Goal: Complete application form

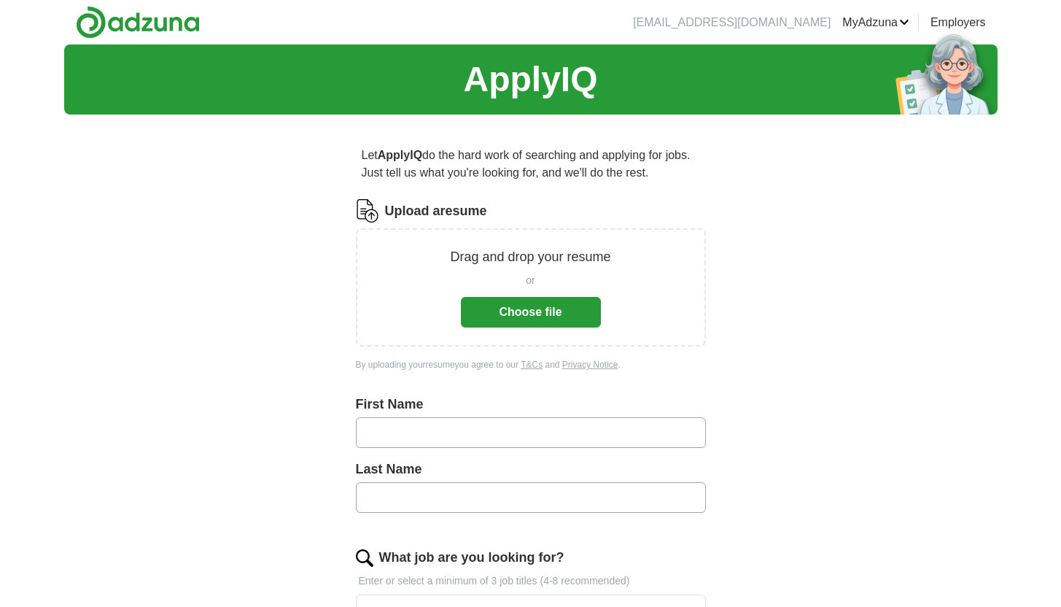
click at [517, 309] on button "Choose file" at bounding box center [531, 312] width 140 height 31
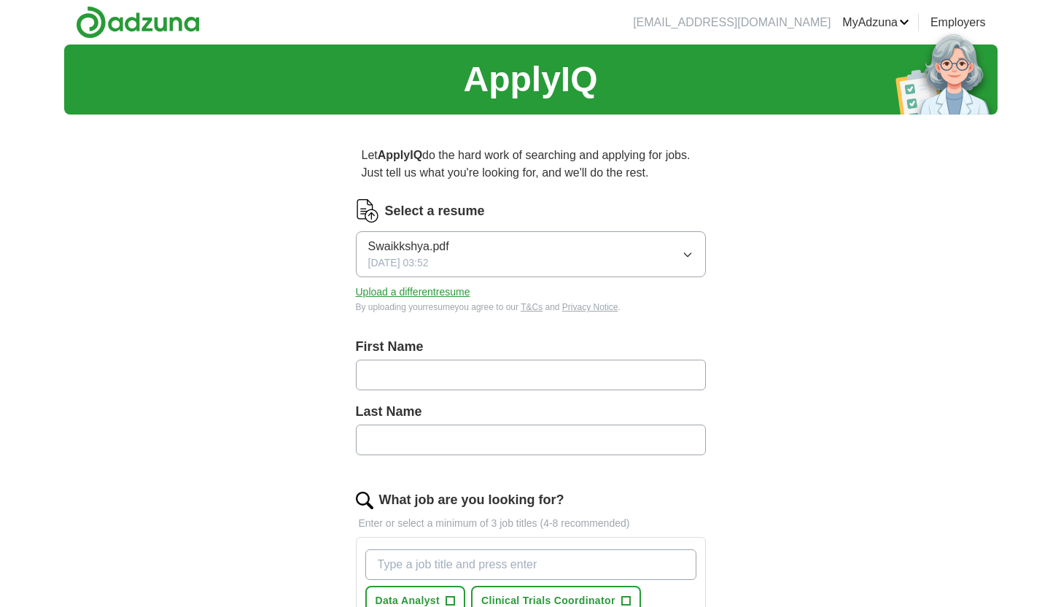
click at [413, 370] on input "text" at bounding box center [531, 375] width 350 height 31
type input "*********"
type input "*****"
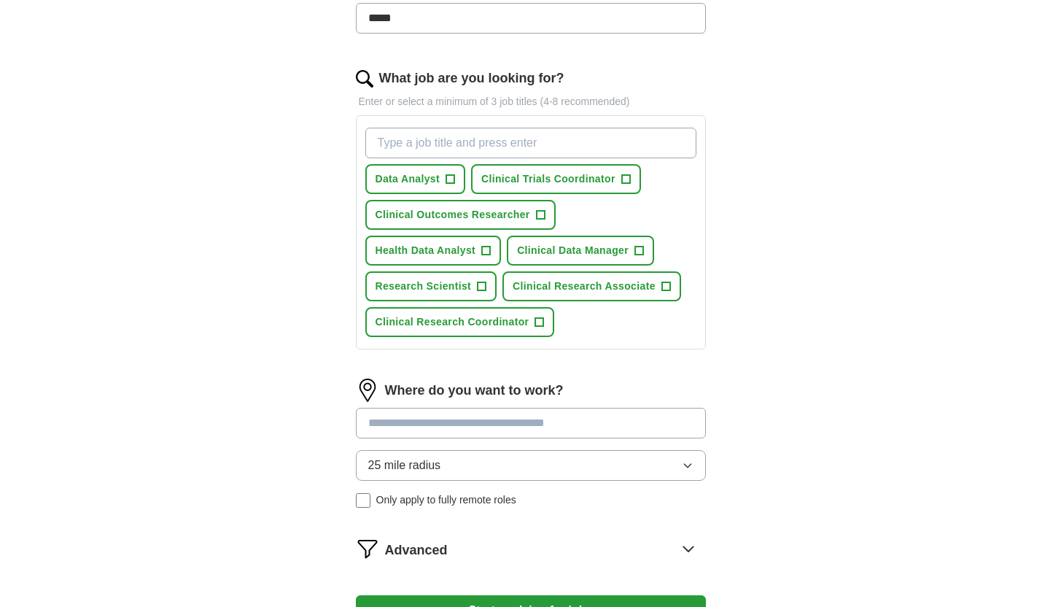
scroll to position [483, 0]
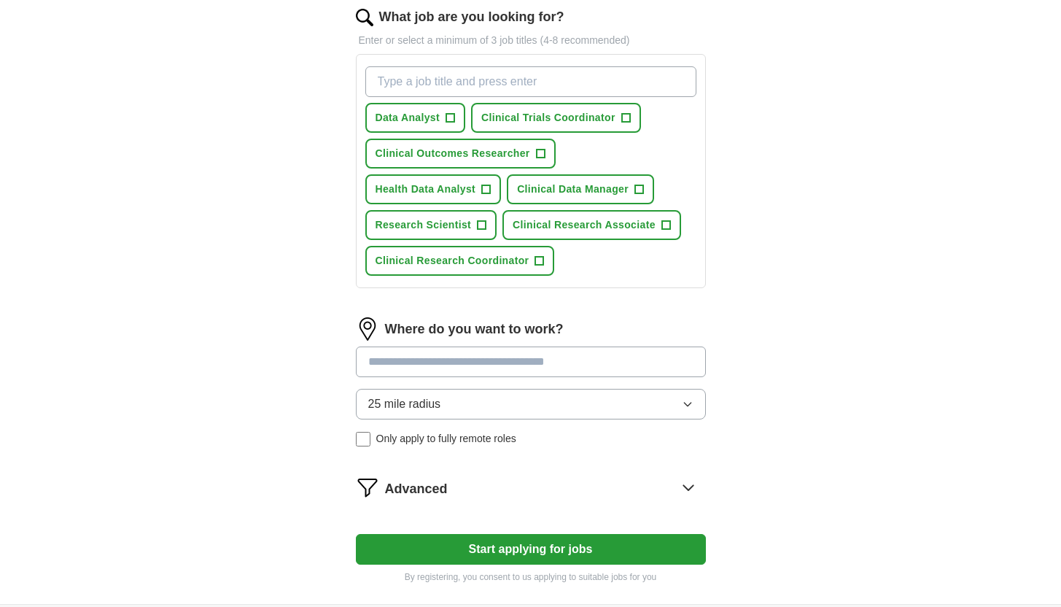
click at [443, 358] on input at bounding box center [531, 361] width 350 height 31
click at [456, 368] on input at bounding box center [531, 361] width 350 height 31
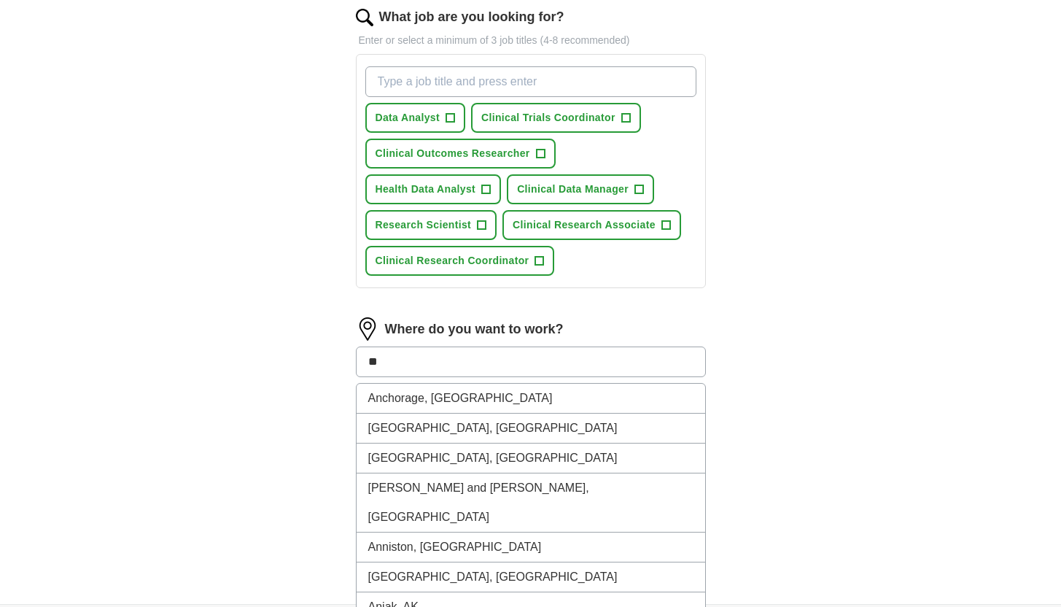
type input "*"
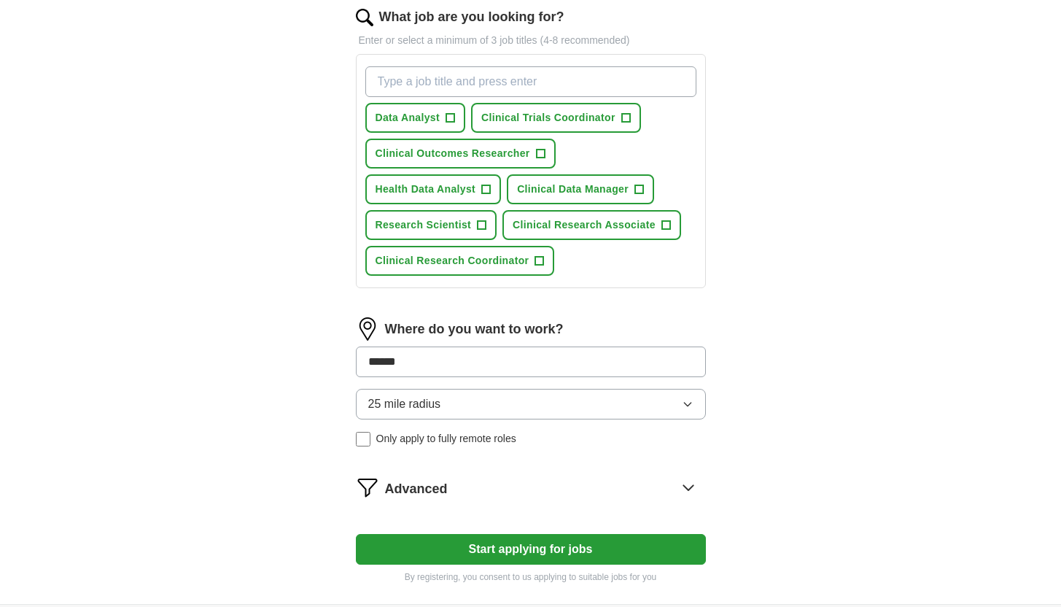
click at [424, 360] on input "******" at bounding box center [531, 361] width 350 height 31
type input "*****"
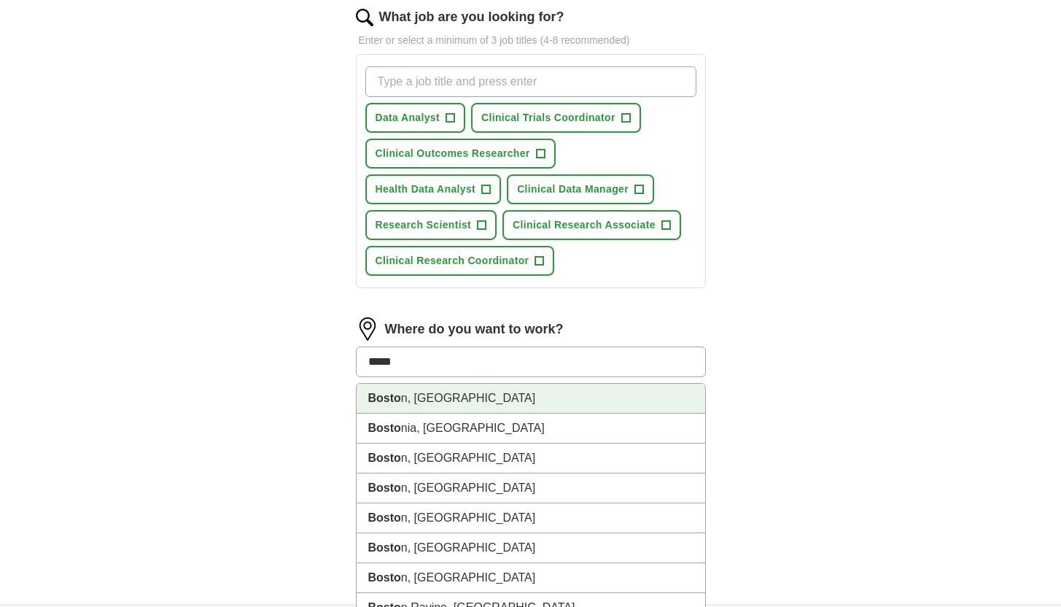
click at [432, 397] on li "Bosto n, [GEOGRAPHIC_DATA]" at bounding box center [531, 399] width 349 height 30
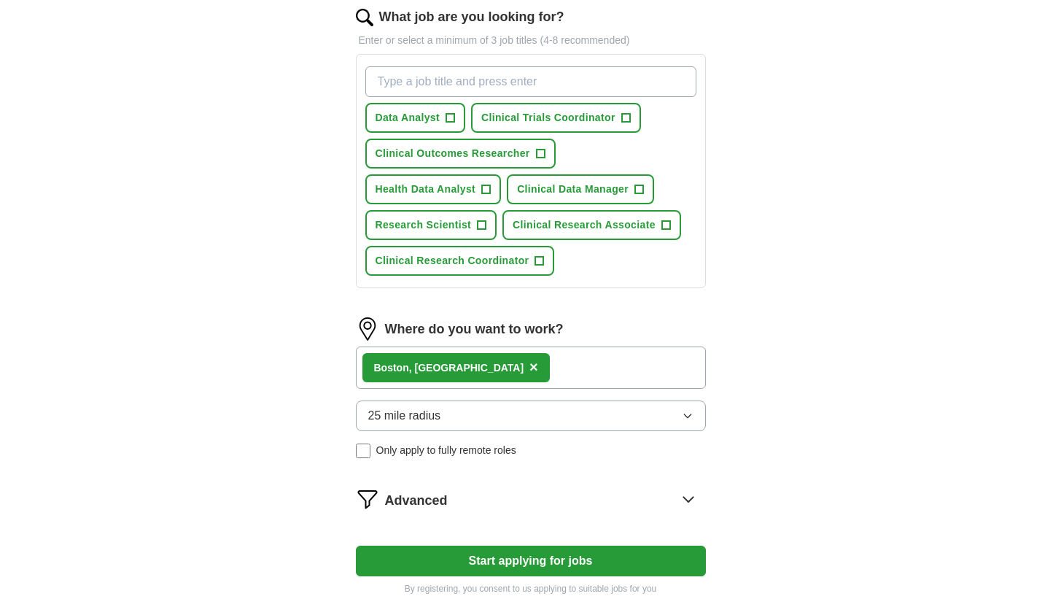
click at [486, 360] on div "Bosto n, [GEOGRAPHIC_DATA] ×" at bounding box center [531, 367] width 350 height 42
click at [476, 369] on div "Bosto n, [GEOGRAPHIC_DATA] ×" at bounding box center [531, 367] width 350 height 42
click at [490, 375] on div "Bosto n, [GEOGRAPHIC_DATA] ×" at bounding box center [531, 367] width 350 height 42
click at [490, 370] on div "Bosto n, [GEOGRAPHIC_DATA] ×" at bounding box center [531, 367] width 350 height 42
click at [473, 420] on button "25 mile radius" at bounding box center [531, 415] width 350 height 31
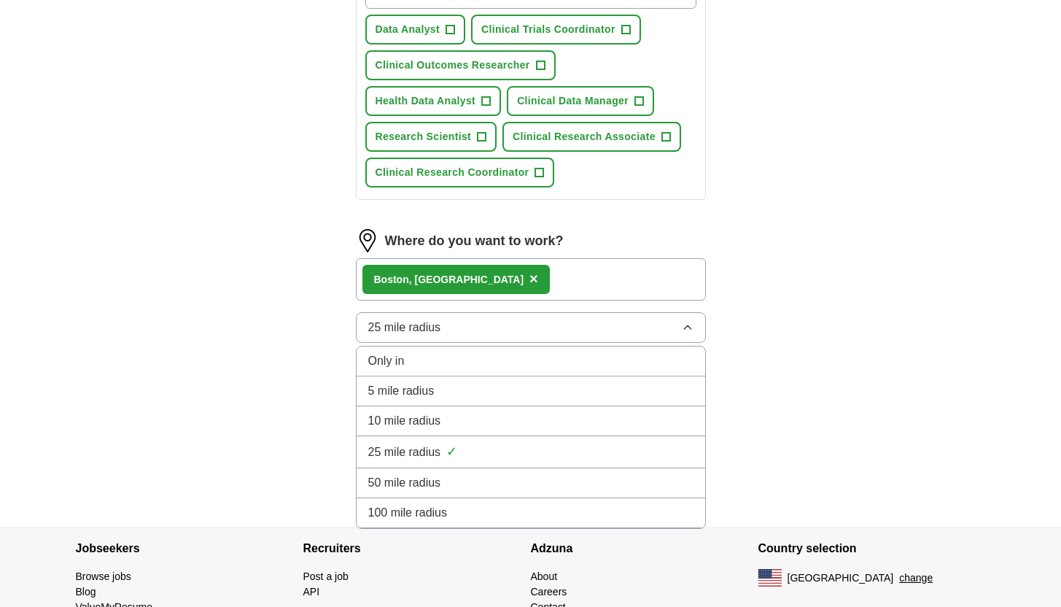
scroll to position [568, 0]
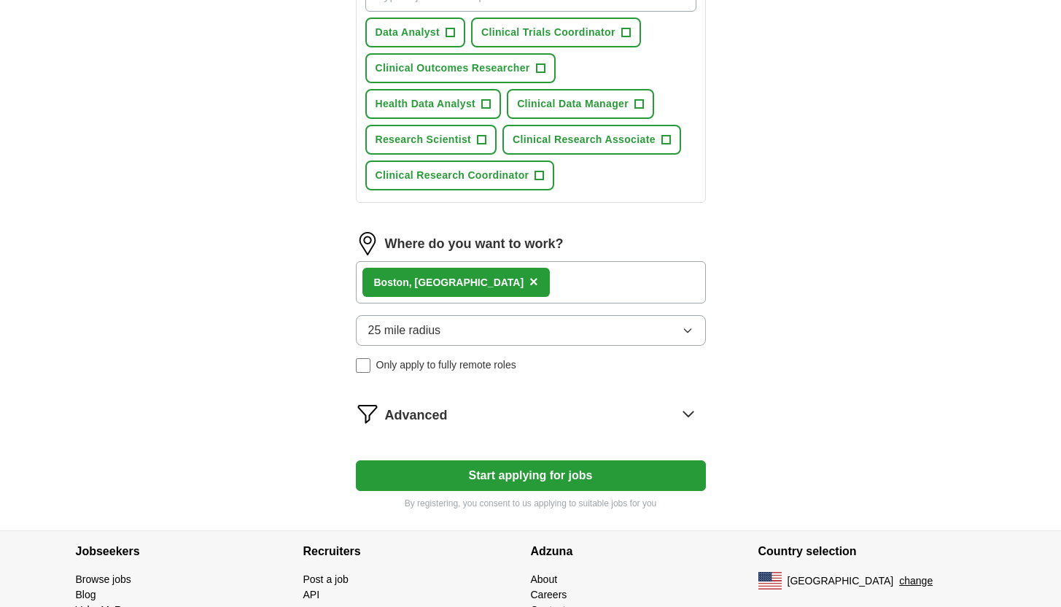
click at [486, 285] on div "Bosto n, [GEOGRAPHIC_DATA] ×" at bounding box center [531, 282] width 350 height 42
click at [530, 283] on span "×" at bounding box center [534, 282] width 9 height 16
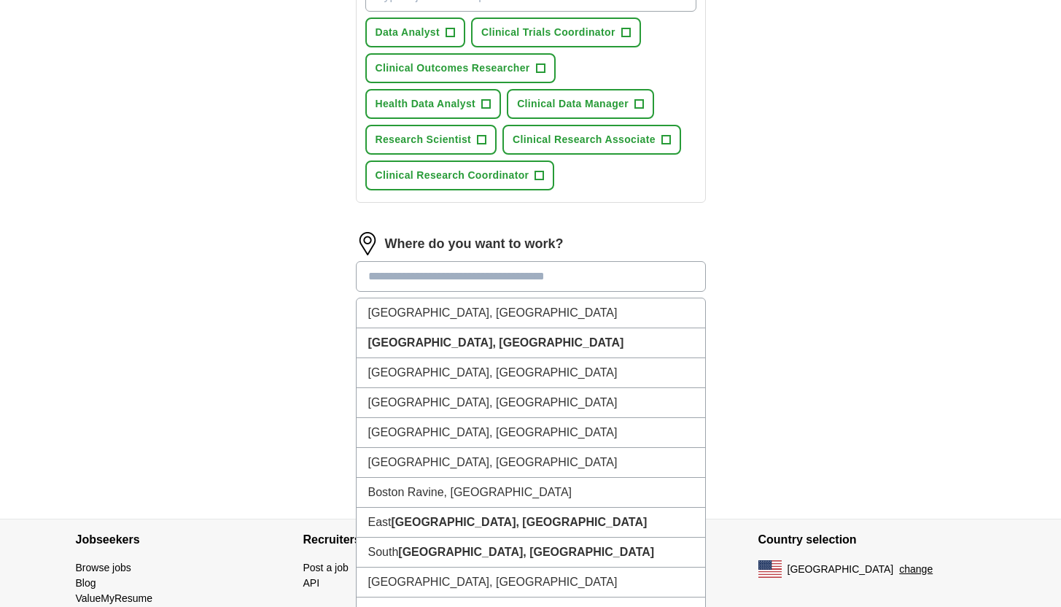
click at [489, 282] on input at bounding box center [531, 276] width 350 height 31
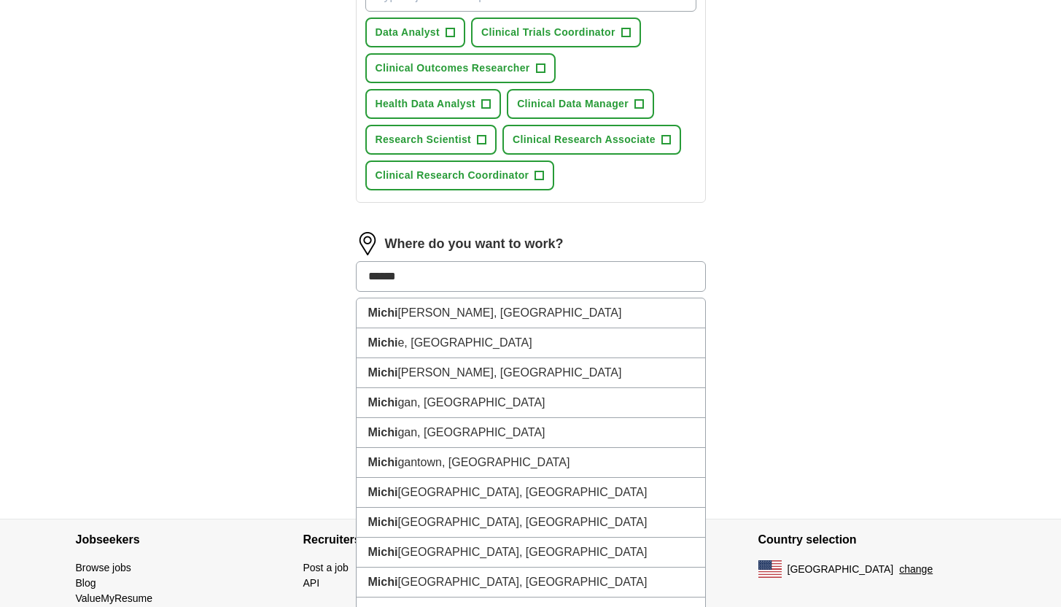
type input "*******"
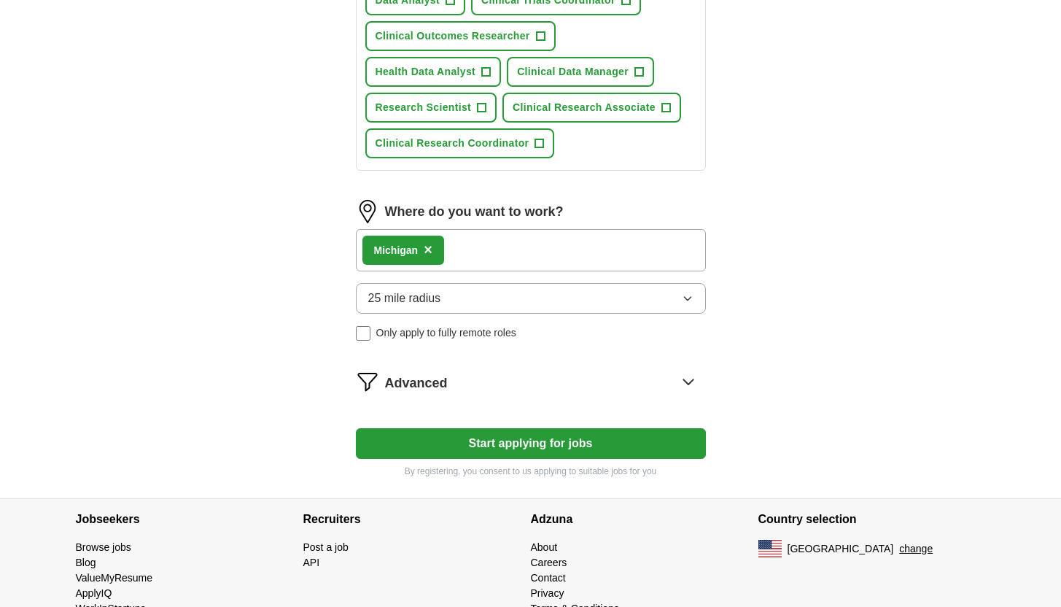
scroll to position [639, 0]
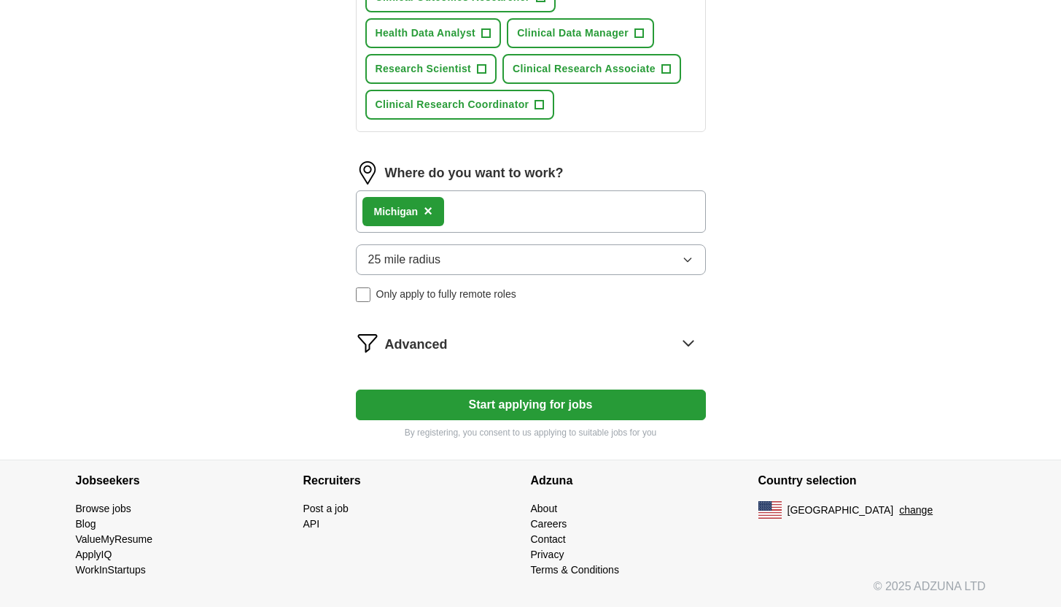
click at [476, 399] on button "Start applying for jobs" at bounding box center [531, 404] width 350 height 31
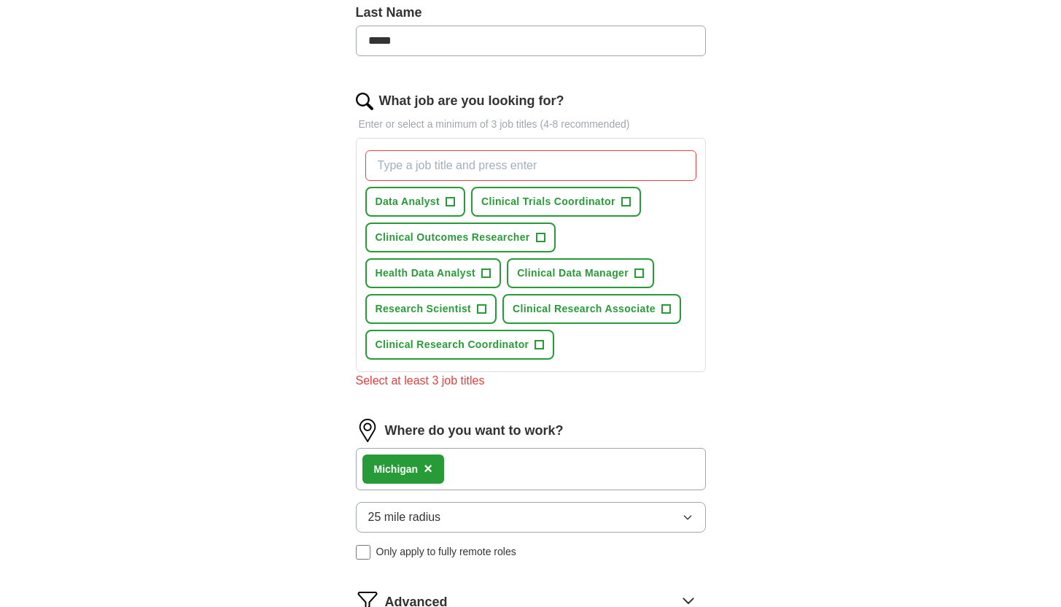
scroll to position [387, 0]
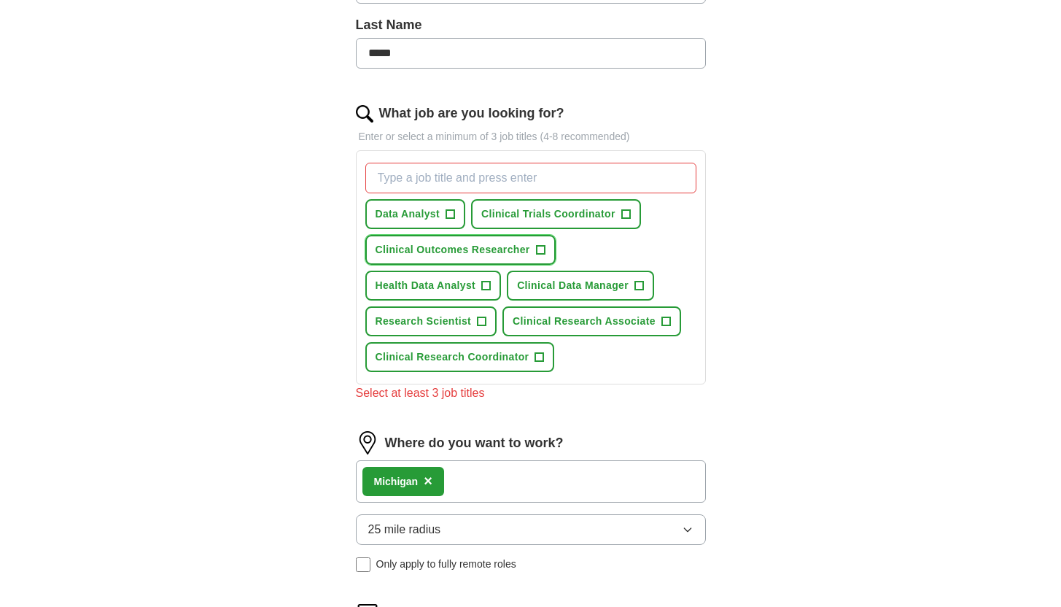
click at [506, 251] on span "Clinical Outcomes Researcher" at bounding box center [453, 249] width 155 height 15
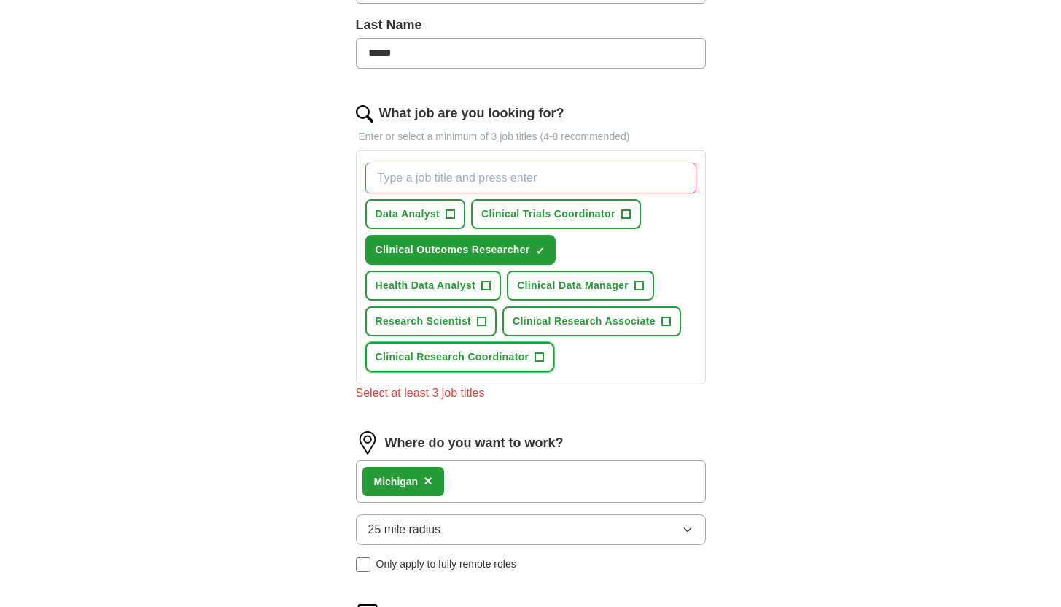
click at [462, 357] on span "Clinical Research Coordinator" at bounding box center [453, 356] width 154 height 15
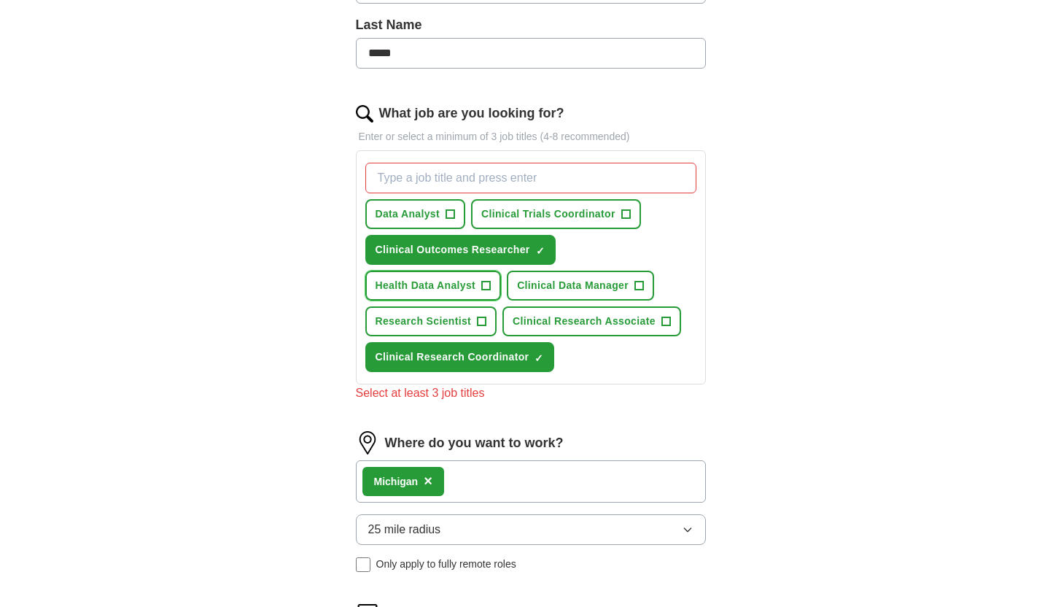
click at [449, 276] on button "Health Data Analyst +" at bounding box center [433, 286] width 136 height 30
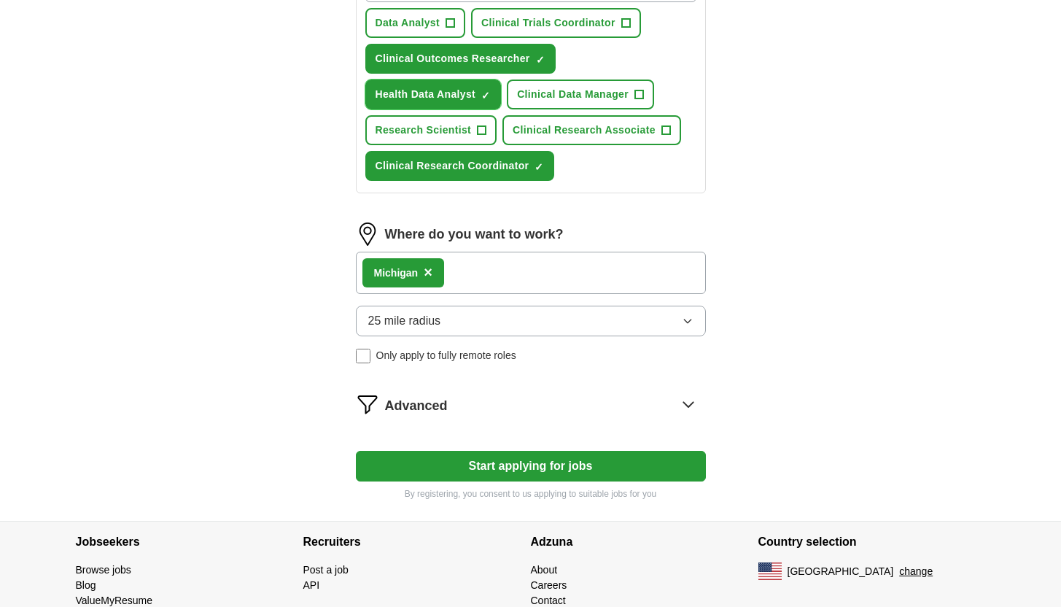
scroll to position [639, 0]
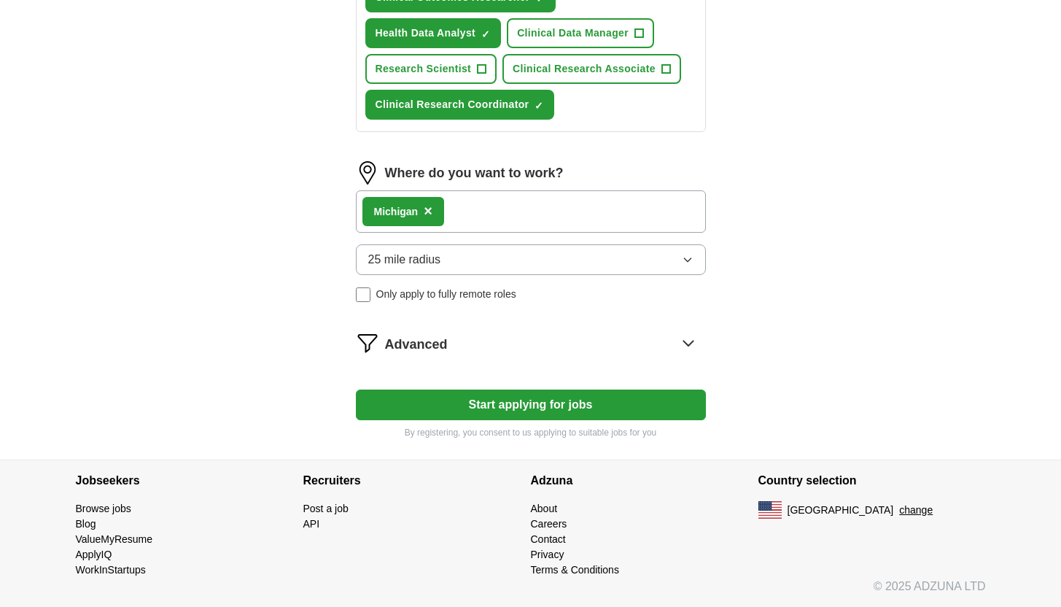
click at [503, 228] on div "[PERSON_NAME] ×" at bounding box center [531, 211] width 350 height 42
click at [498, 219] on div "[PERSON_NAME] ×" at bounding box center [531, 211] width 350 height 42
click at [513, 403] on button "Start applying for jobs" at bounding box center [531, 404] width 350 height 31
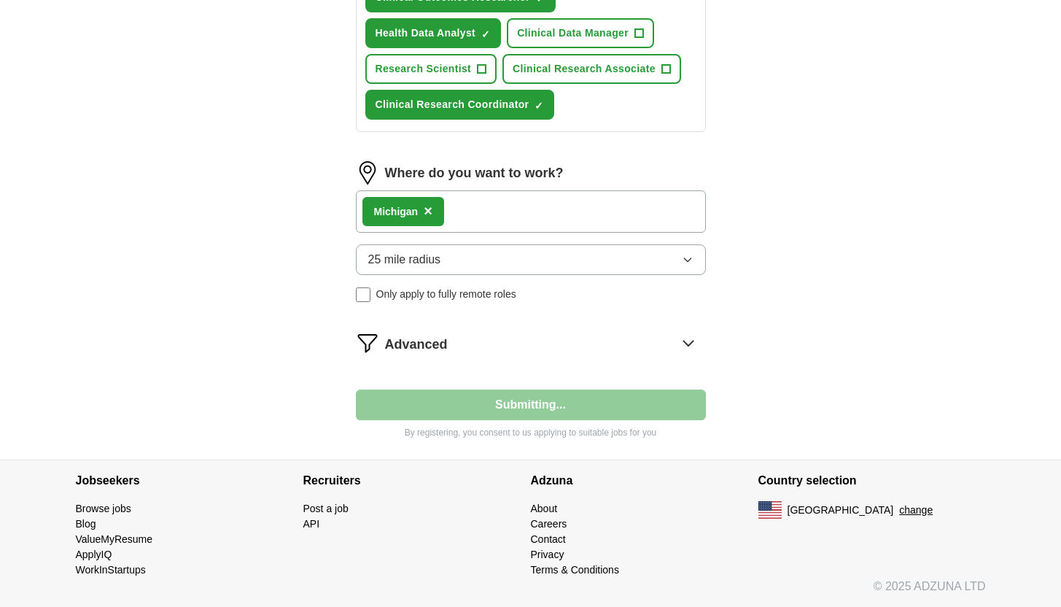
select select "**"
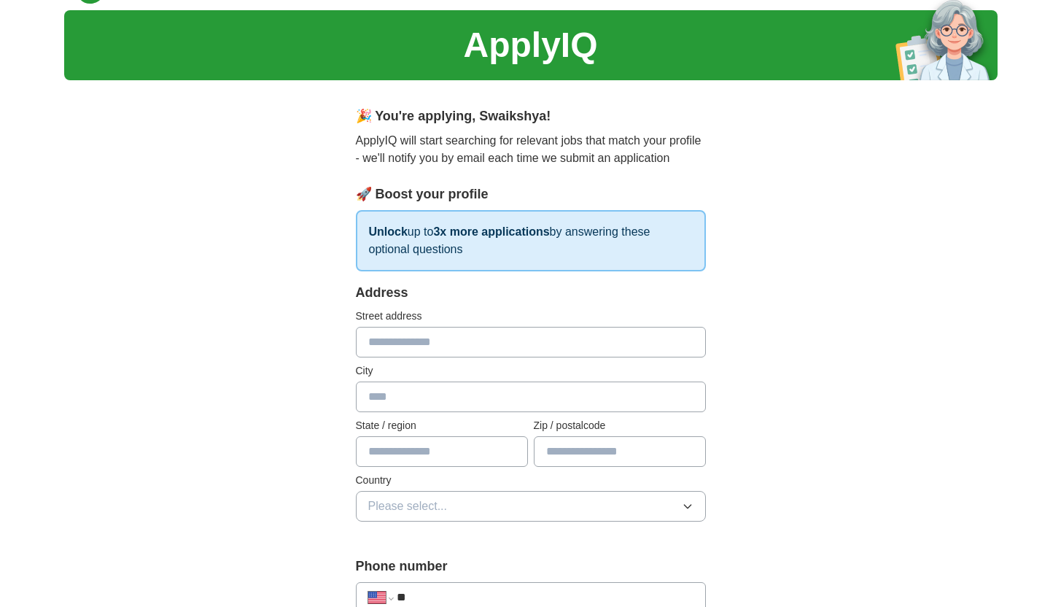
scroll to position [0, 0]
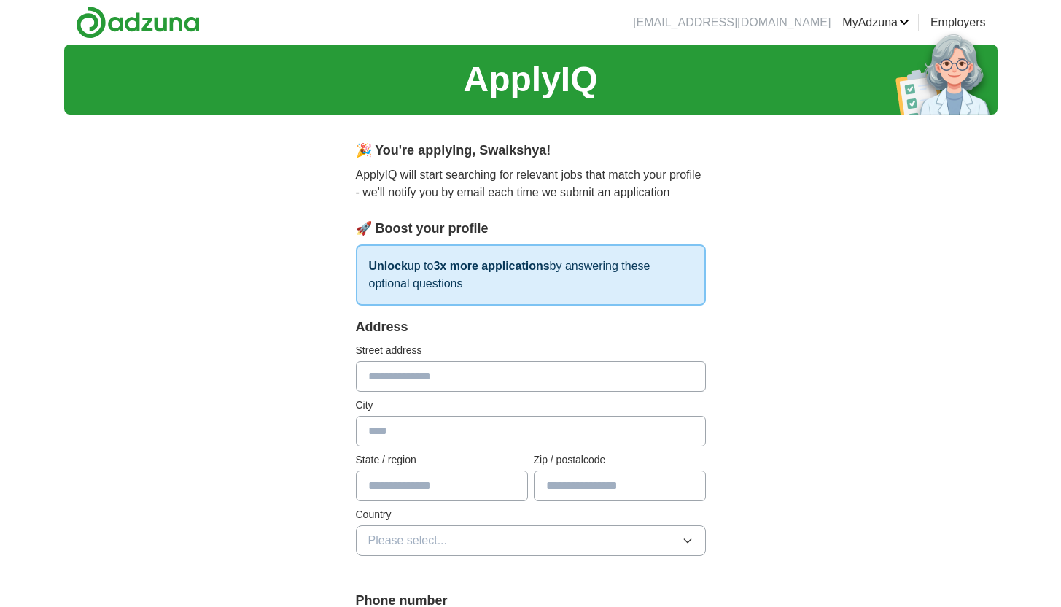
click at [493, 368] on input "text" at bounding box center [531, 376] width 350 height 31
type input "**********"
type input "********"
type input "*****"
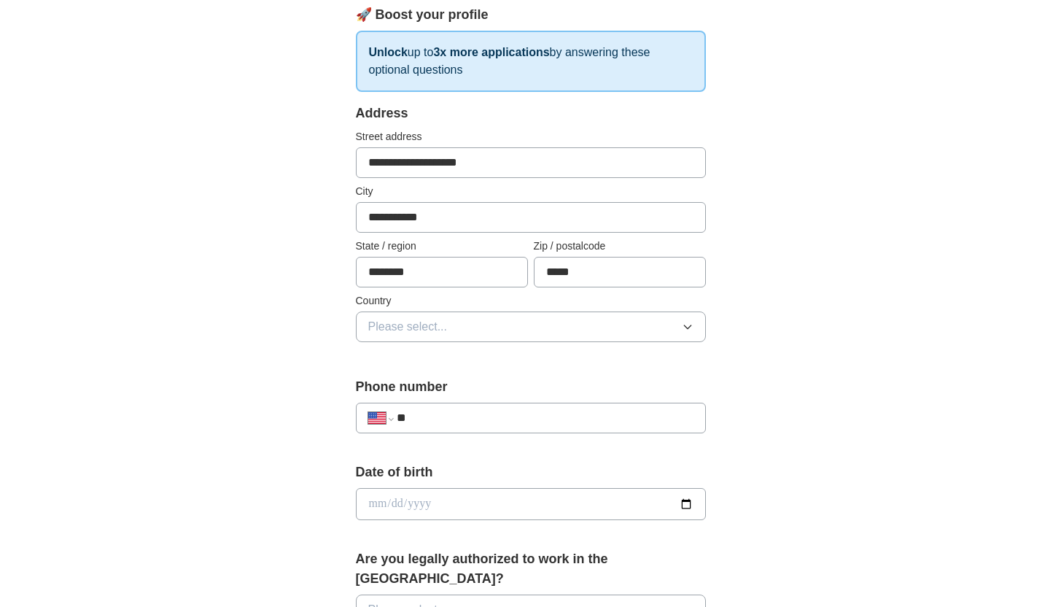
scroll to position [225, 0]
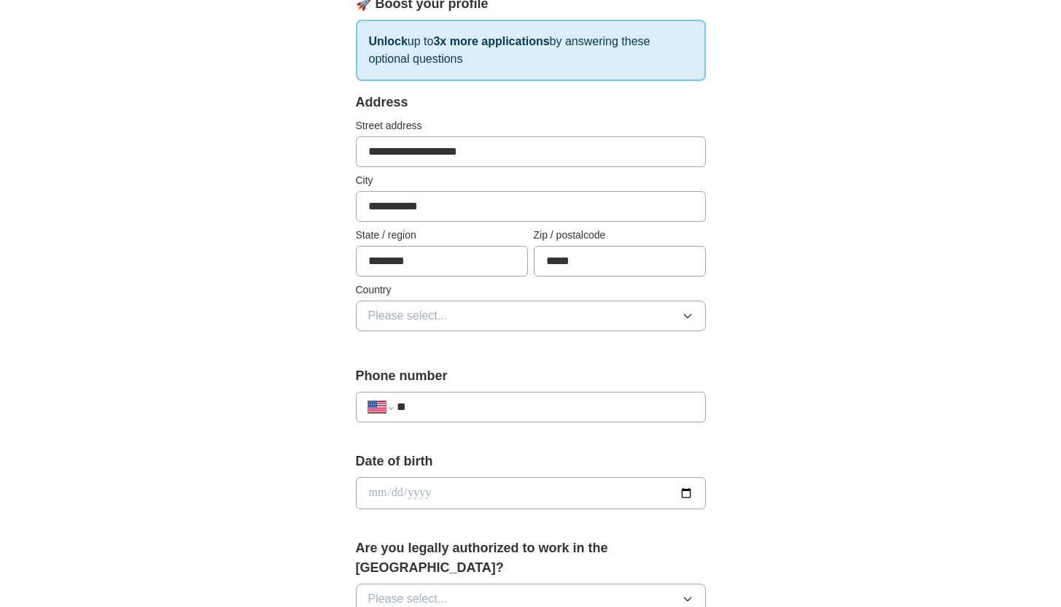
click at [480, 310] on button "Please select..." at bounding box center [531, 315] width 350 height 31
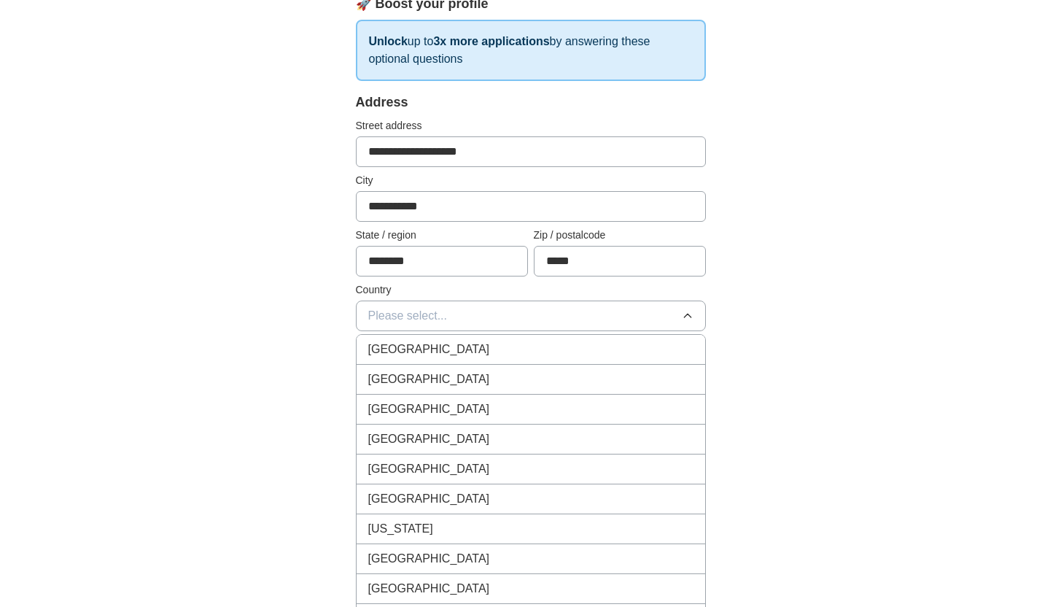
click at [499, 373] on div "[GEOGRAPHIC_DATA]" at bounding box center [530, 380] width 325 height 18
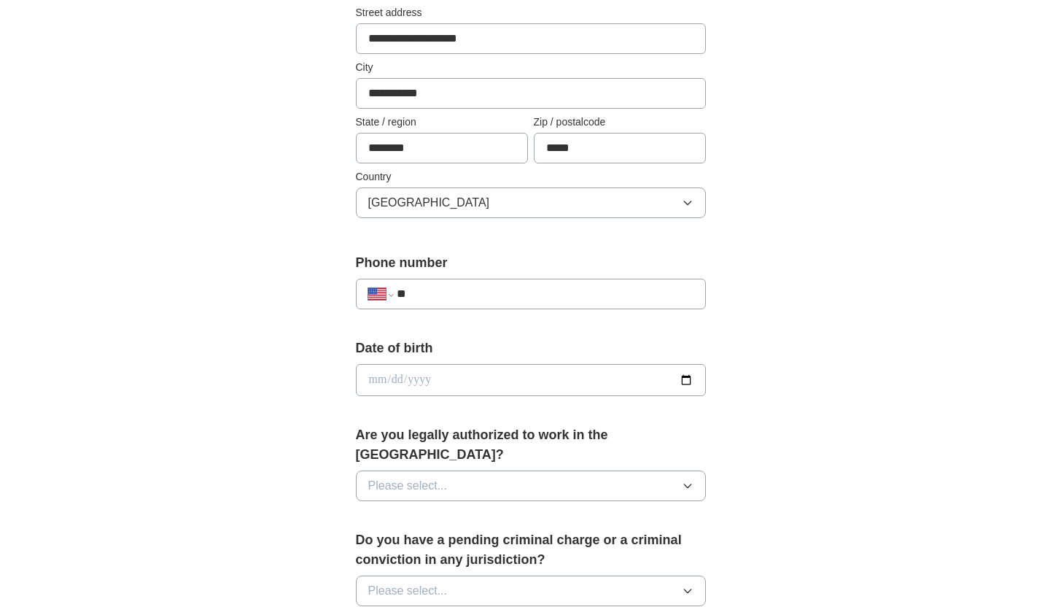
scroll to position [340, 0]
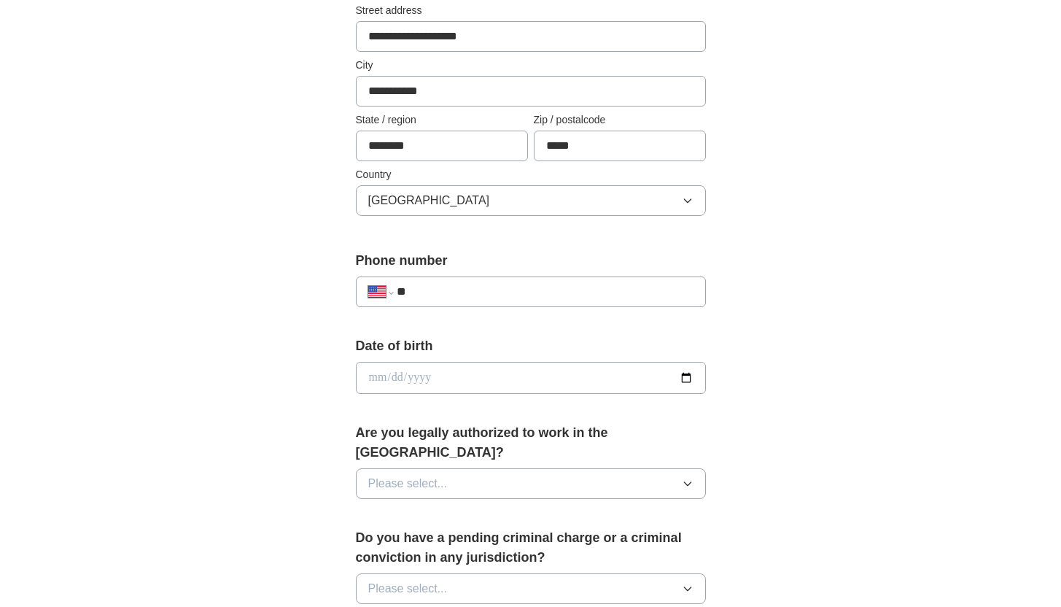
click at [468, 298] on input "**" at bounding box center [545, 292] width 296 height 18
type input "**********"
click at [487, 373] on input "date" at bounding box center [531, 378] width 350 height 32
click at [685, 372] on input "date" at bounding box center [531, 378] width 350 height 32
type input "**********"
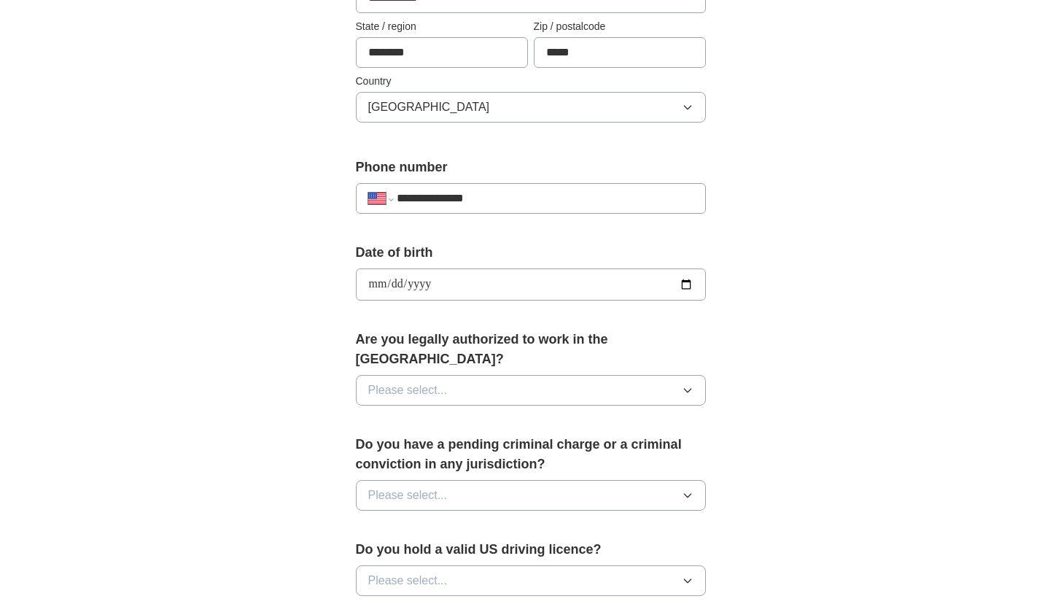
scroll to position [435, 0]
click at [424, 351] on div "Are you legally authorized to work in the [GEOGRAPHIC_DATA]? Please select..." at bounding box center [531, 372] width 350 height 88
click at [432, 380] on span "Please select..." at bounding box center [407, 389] width 79 height 18
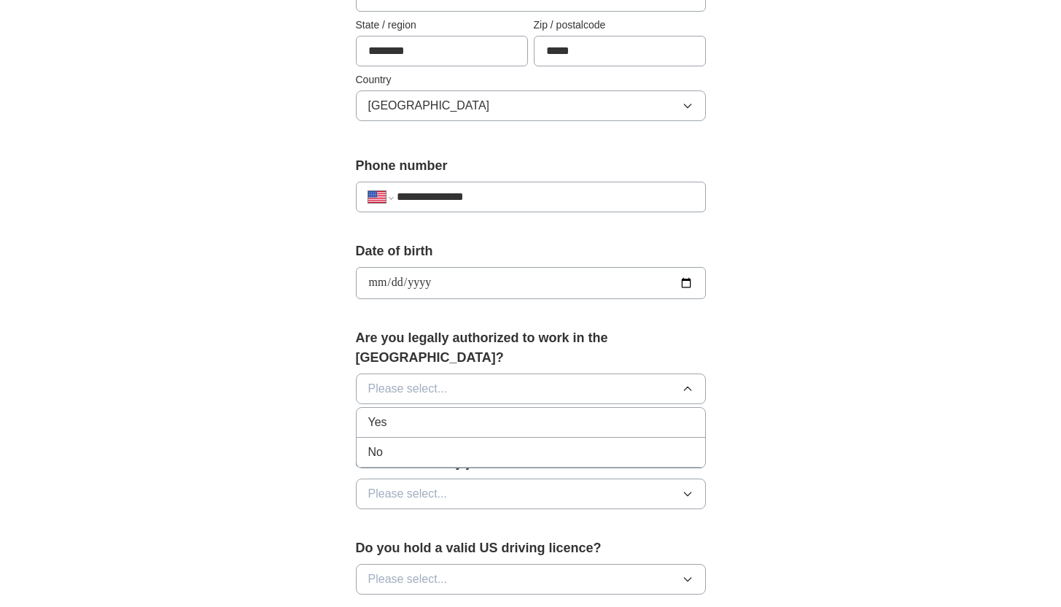
click at [446, 416] on li "Yes" at bounding box center [531, 423] width 349 height 30
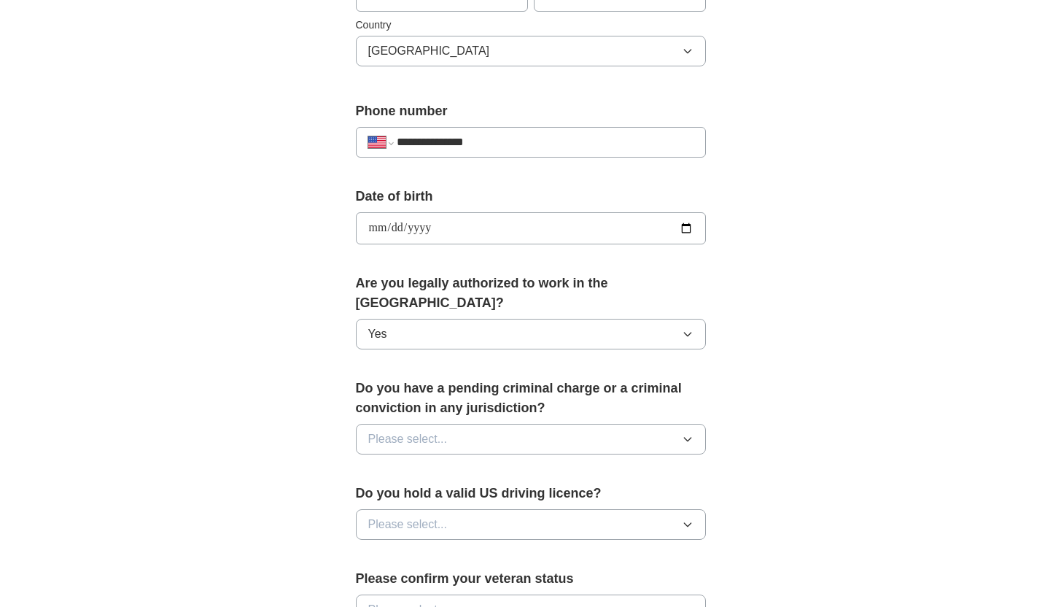
scroll to position [492, 0]
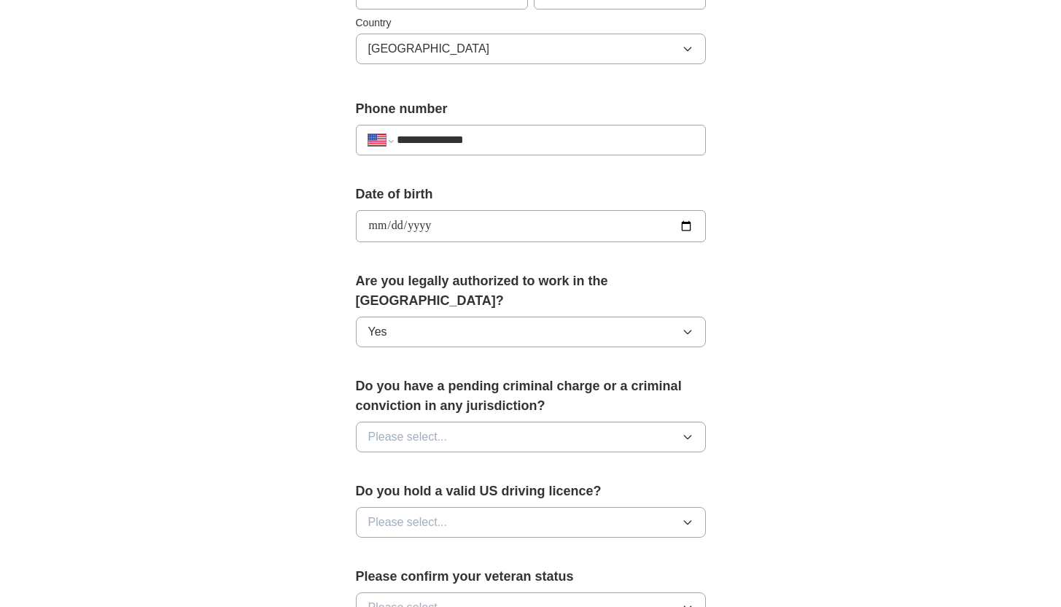
click at [463, 422] on button "Please select..." at bounding box center [531, 437] width 350 height 31
click at [479, 492] on div "No" at bounding box center [530, 501] width 325 height 18
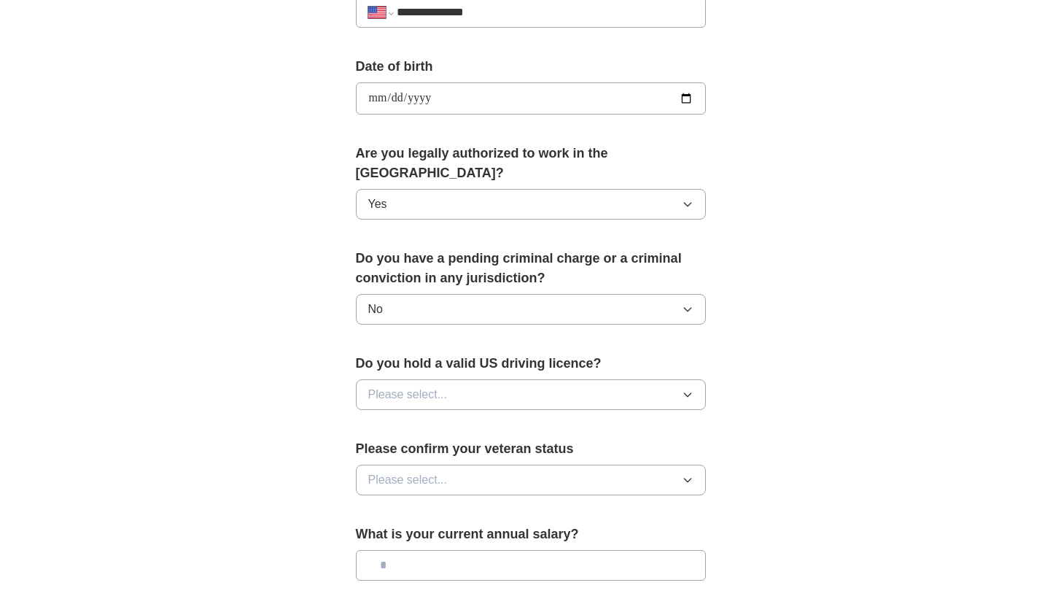
scroll to position [627, 0]
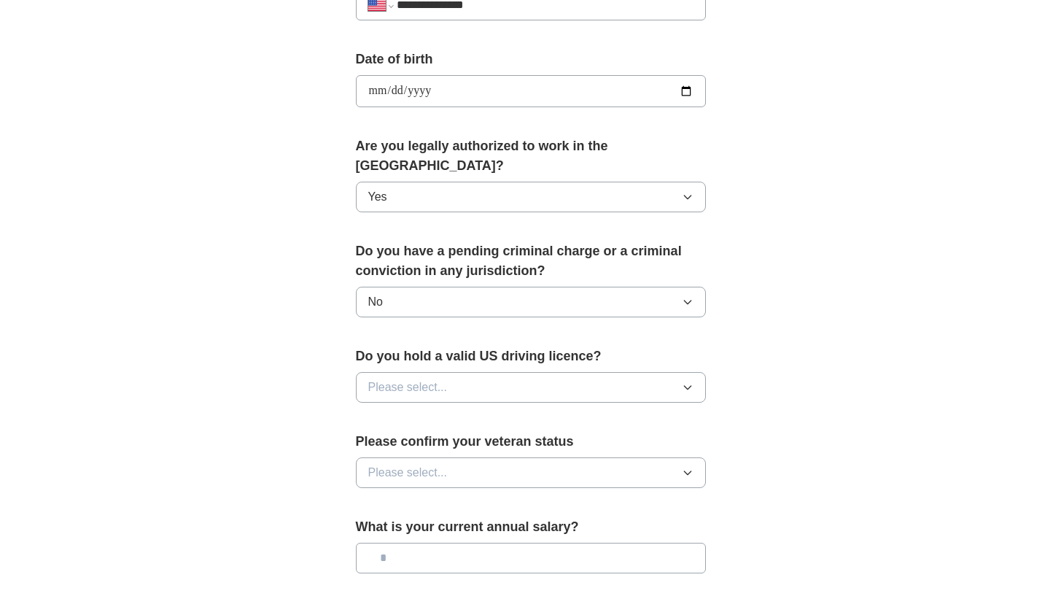
click at [448, 372] on button "Please select..." at bounding box center [531, 387] width 350 height 31
click at [427, 436] on li "No" at bounding box center [531, 451] width 349 height 30
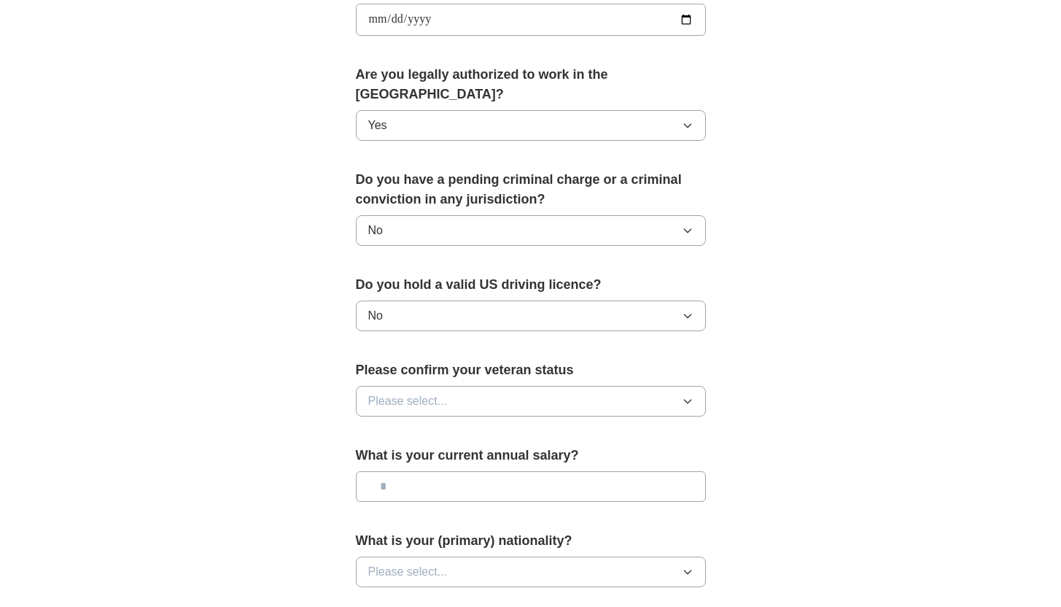
scroll to position [700, 0]
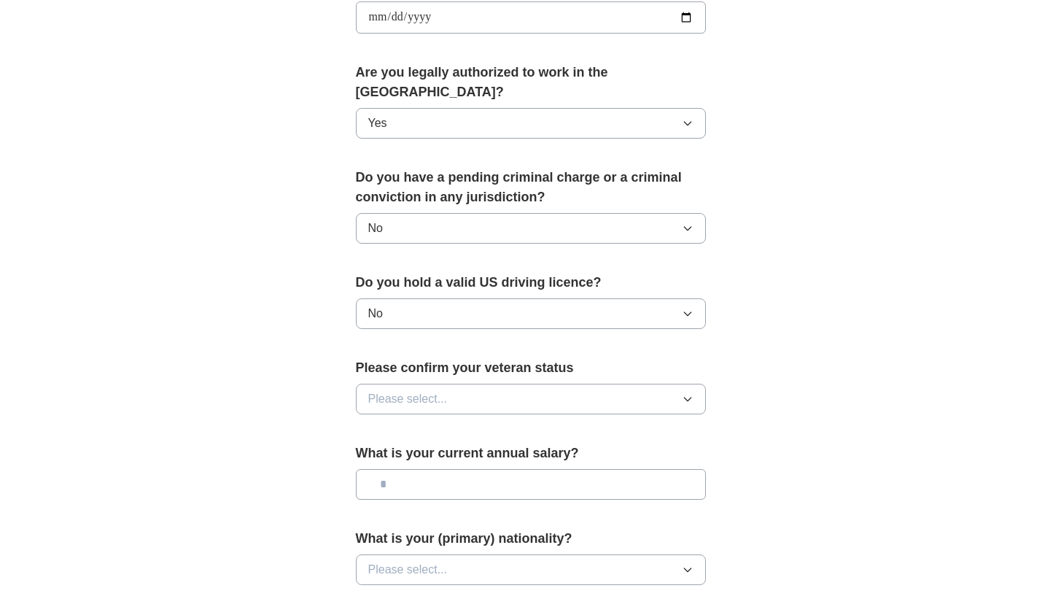
click at [419, 390] on span "Please select..." at bounding box center [407, 399] width 79 height 18
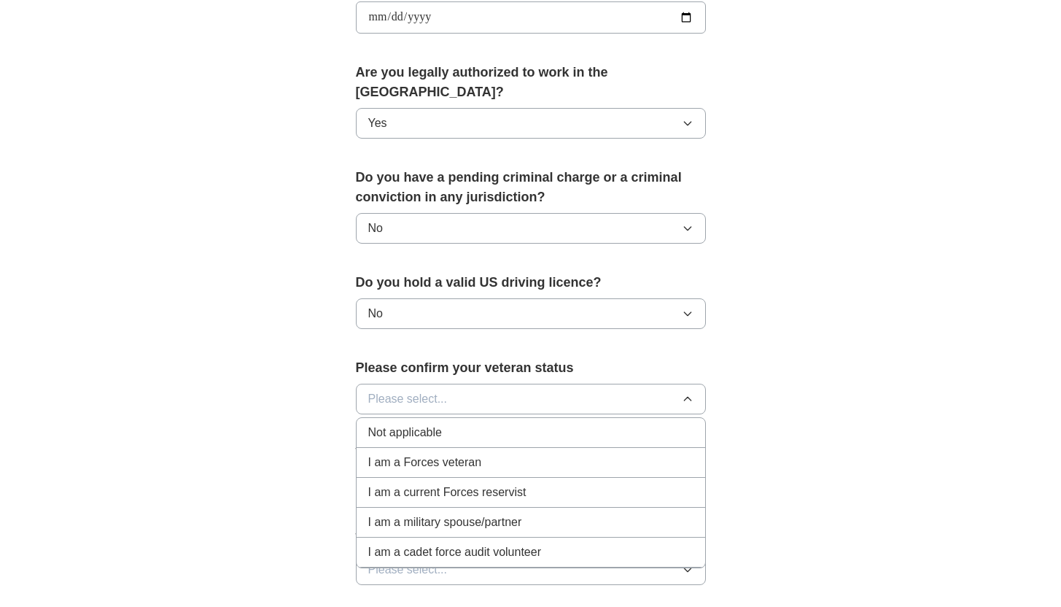
click at [430, 424] on span "Not applicable" at bounding box center [405, 433] width 74 height 18
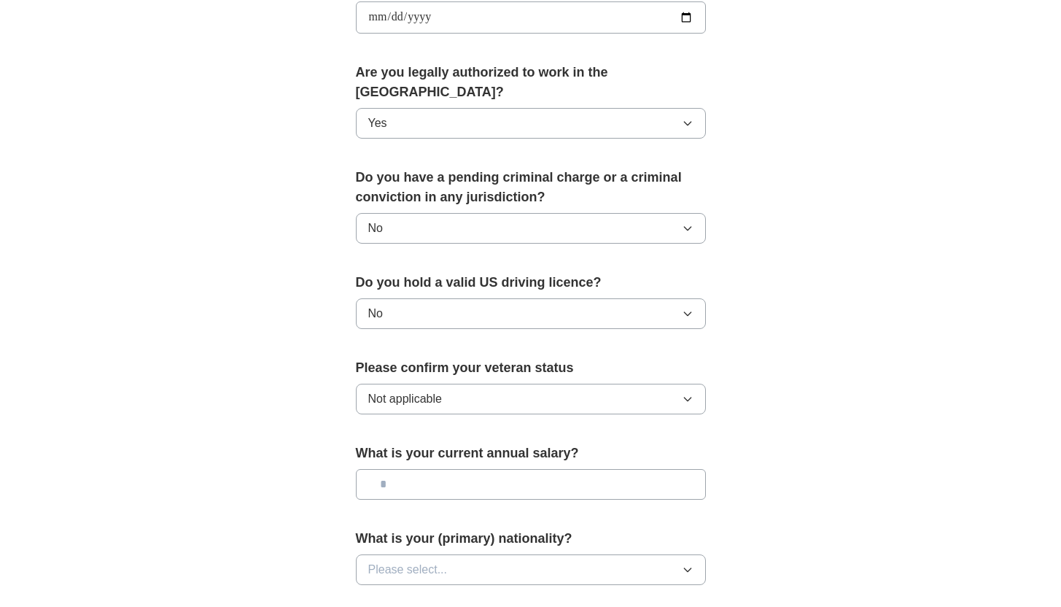
click at [478, 470] on input "text" at bounding box center [531, 484] width 350 height 31
click at [447, 481] on div "What is your current annual salary?" at bounding box center [531, 477] width 350 height 68
click at [439, 469] on input "text" at bounding box center [531, 484] width 350 height 31
click at [413, 469] on input "text" at bounding box center [531, 484] width 350 height 31
type input "**"
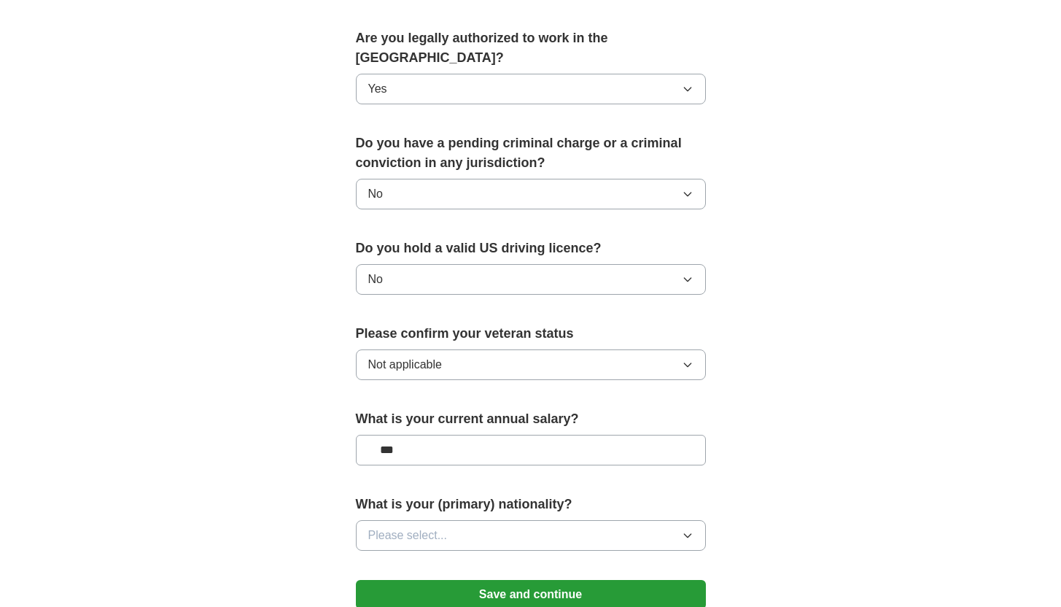
scroll to position [733, 0]
type input "**"
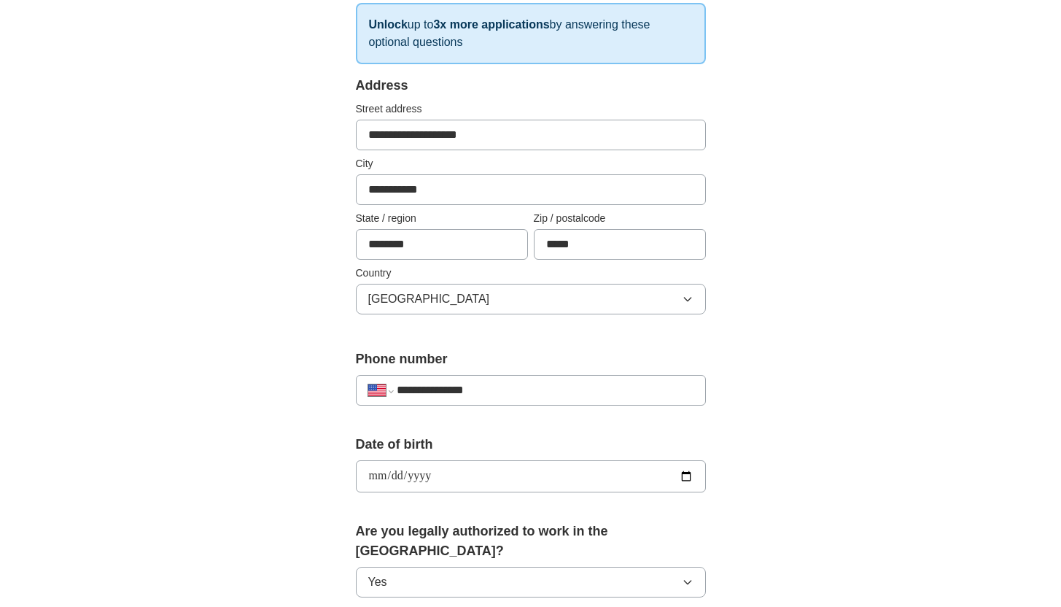
scroll to position [0, 0]
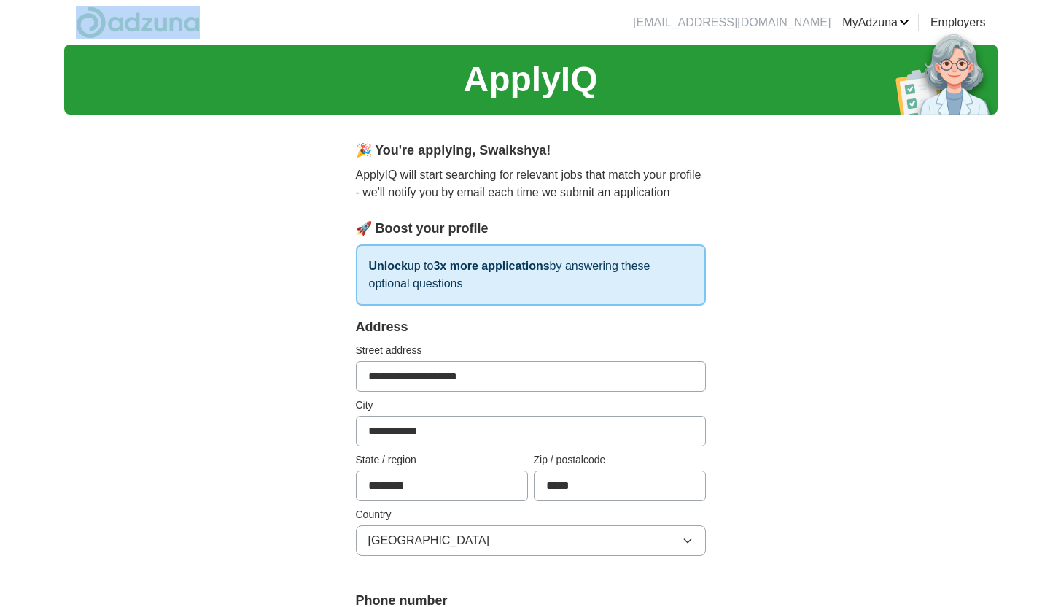
drag, startPoint x: 214, startPoint y: 22, endPoint x: 82, endPoint y: 23, distance: 131.3
click at [82, 23] on header "[EMAIL_ADDRESS][DOMAIN_NAME] [GEOGRAPHIC_DATA] Alerts Favorites Resumes ApplyIQ…" at bounding box center [531, 22] width 934 height 44
copy link
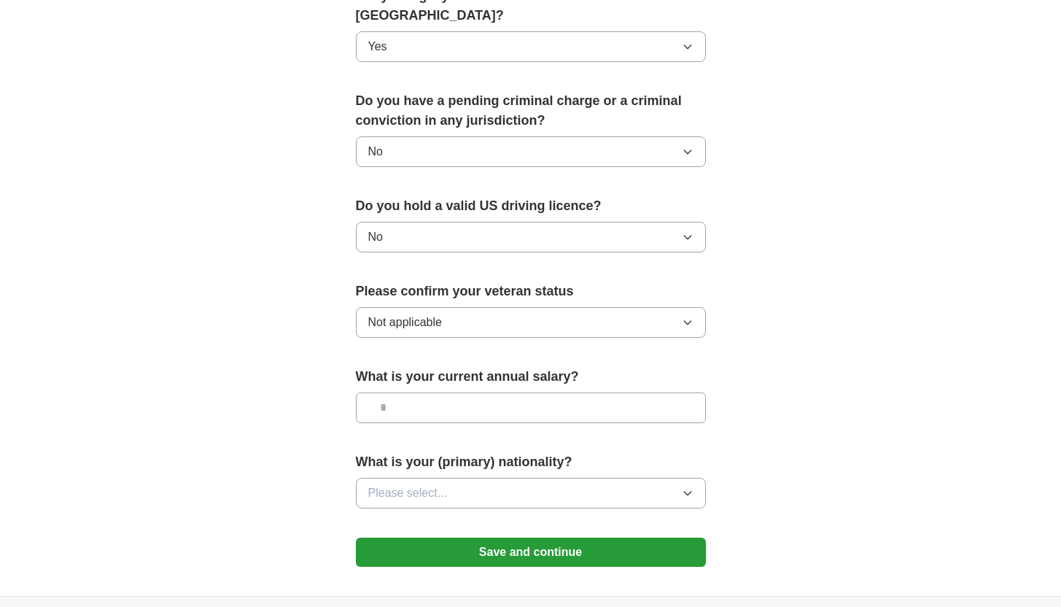
scroll to position [893, 0]
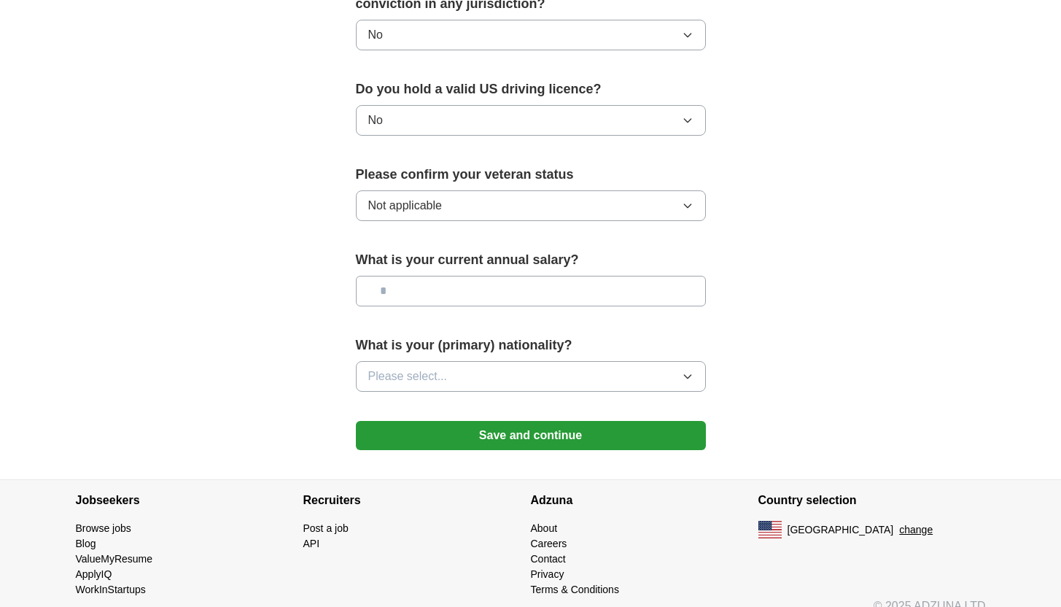
click at [559, 361] on button "Please select..." at bounding box center [531, 376] width 350 height 31
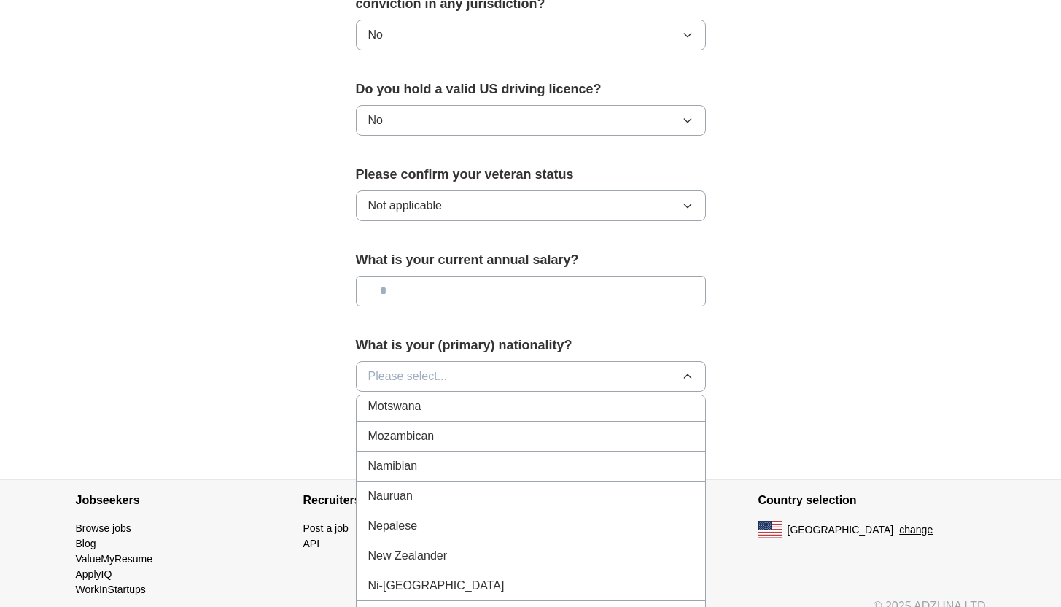
scroll to position [3666, 0]
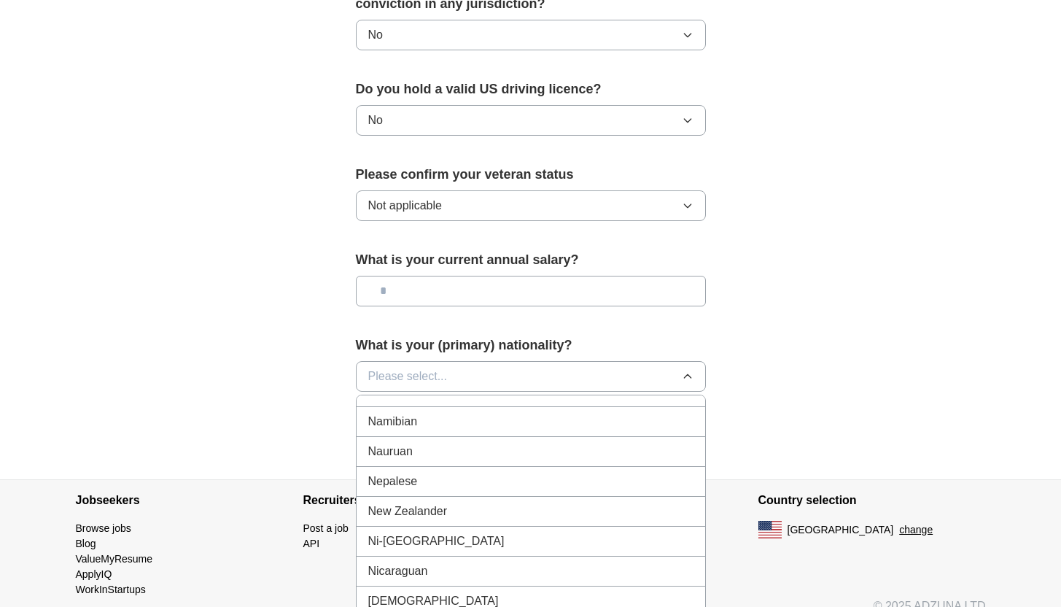
click at [522, 473] on div "Nepalese" at bounding box center [530, 482] width 325 height 18
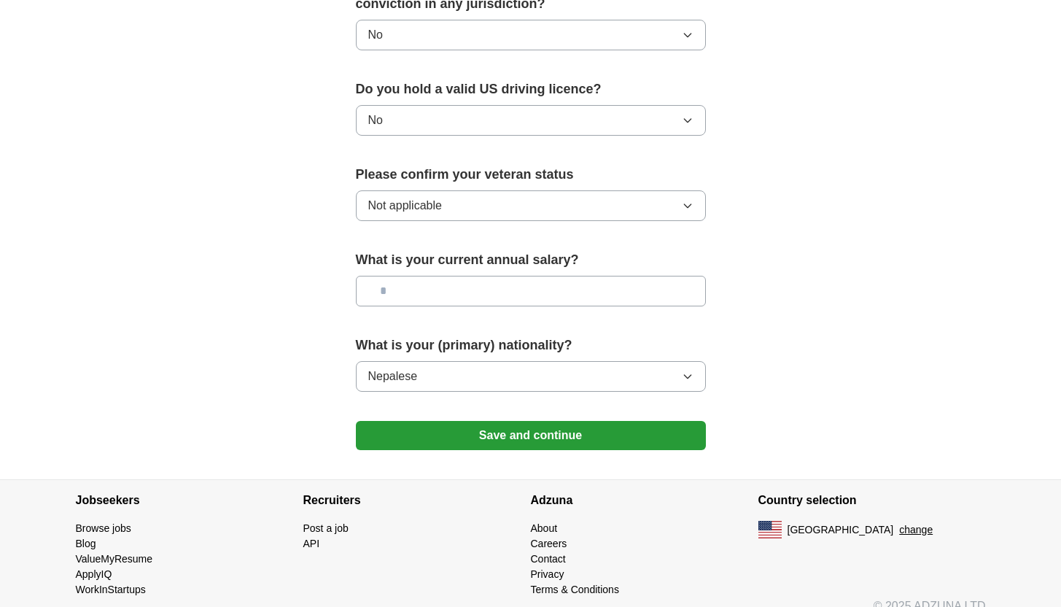
click at [481, 276] on input "text" at bounding box center [531, 291] width 350 height 31
click at [527, 276] on input "text" at bounding box center [531, 291] width 350 height 31
type input "*******"
click at [540, 421] on button "Save and continue" at bounding box center [531, 435] width 350 height 29
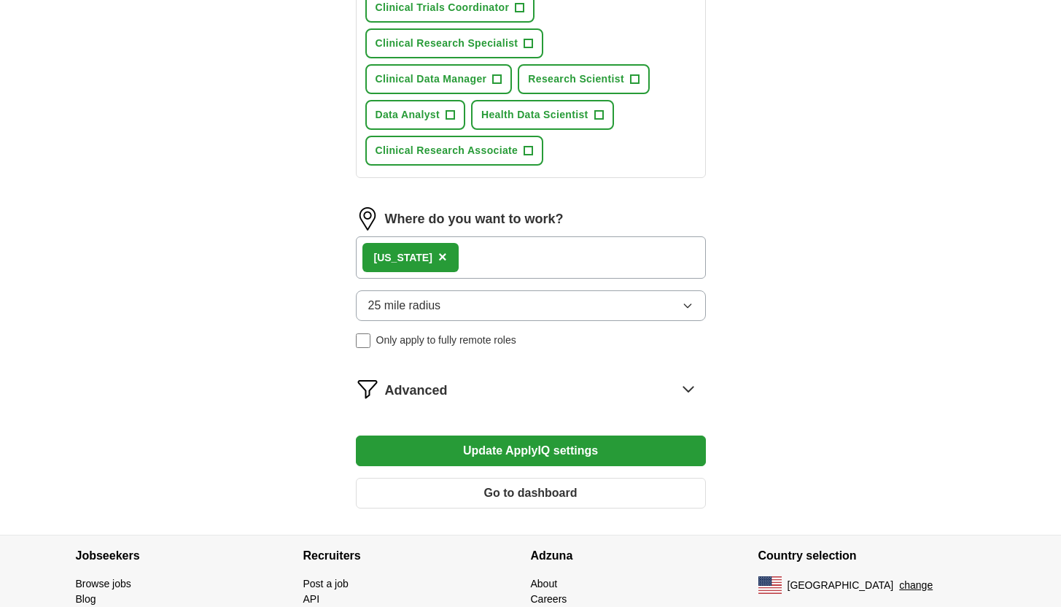
scroll to position [775, 0]
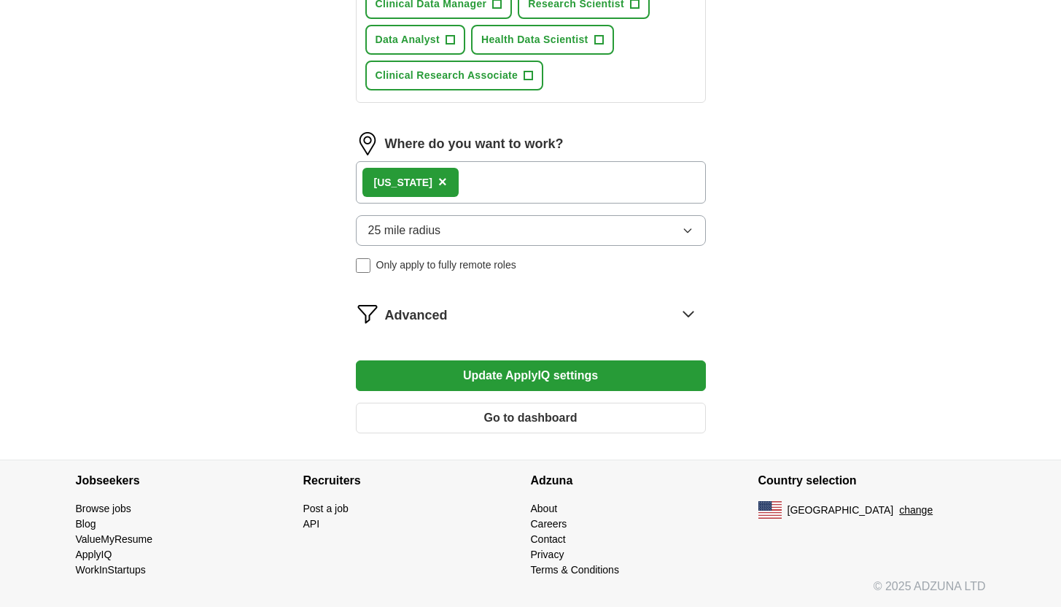
click at [576, 379] on button "Update ApplyIQ settings" at bounding box center [531, 375] width 350 height 31
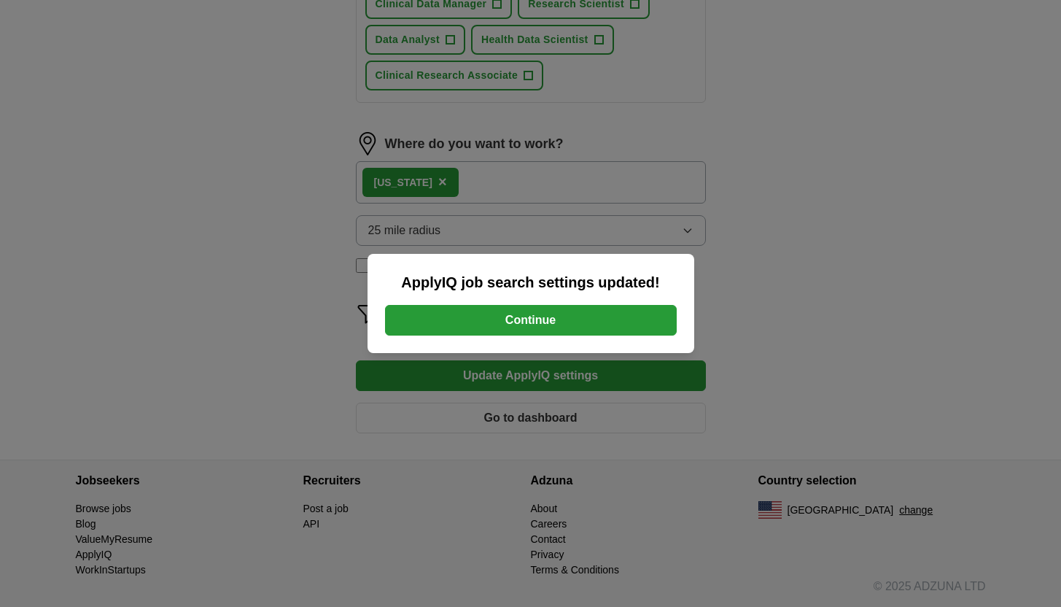
click at [559, 328] on button "Continue" at bounding box center [531, 320] width 292 height 31
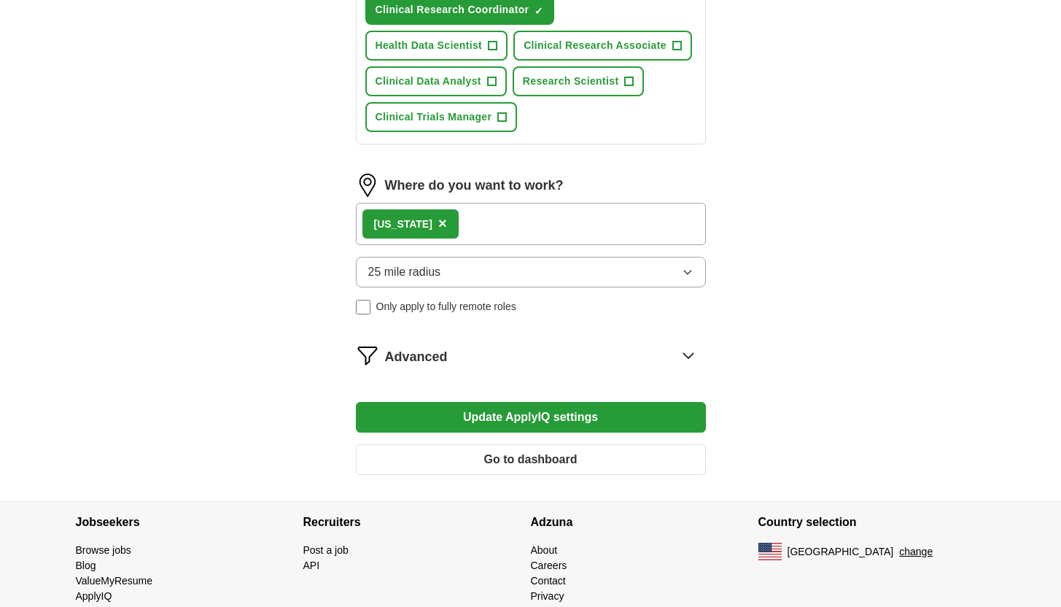
scroll to position [667, 0]
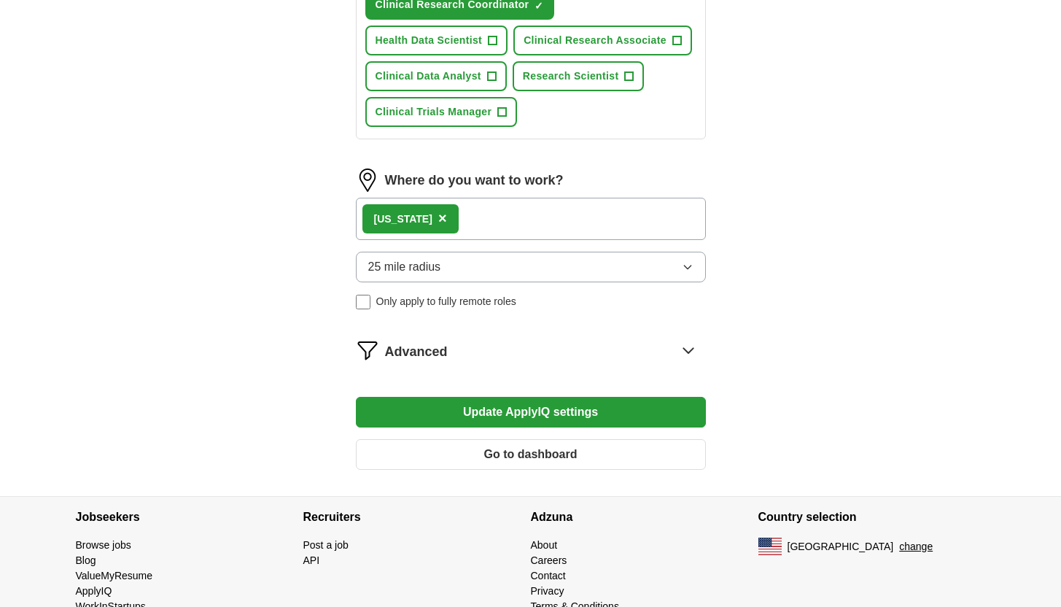
click at [531, 451] on button "Go to dashboard" at bounding box center [531, 454] width 350 height 31
